Goal: Information Seeking & Learning: Learn about a topic

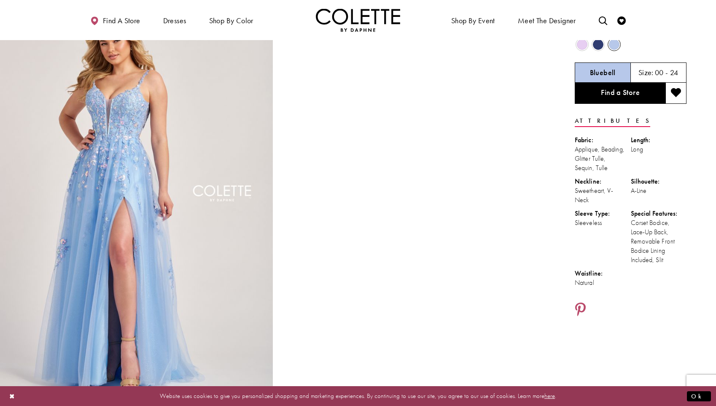
scroll to position [45, 0]
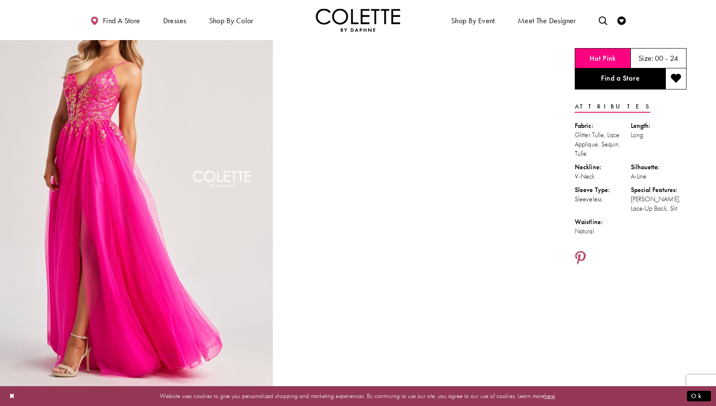
scroll to position [54, 0]
